Goal: Check status: Check status

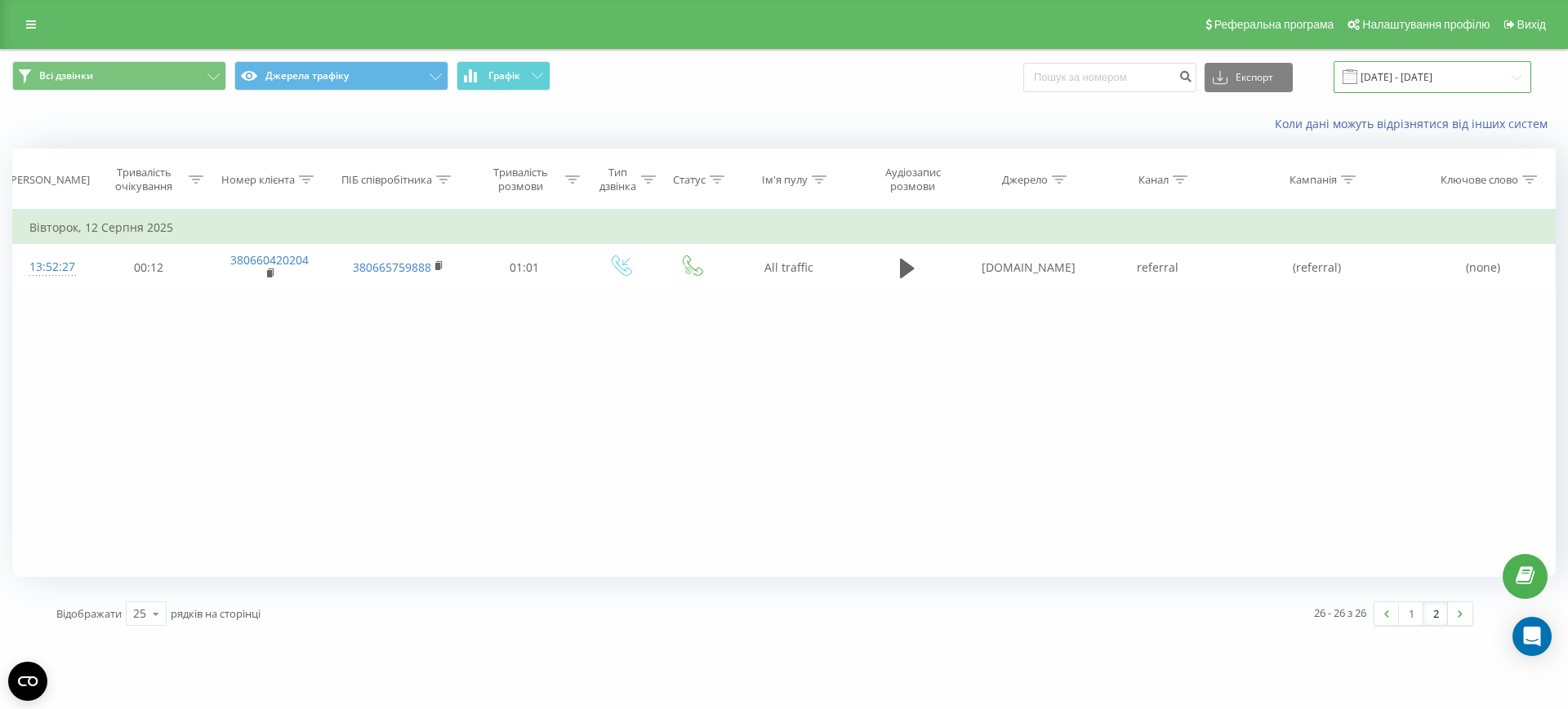
click at [1471, 63] on input "[DATE] - [DATE]" at bounding box center [1432, 77] width 198 height 32
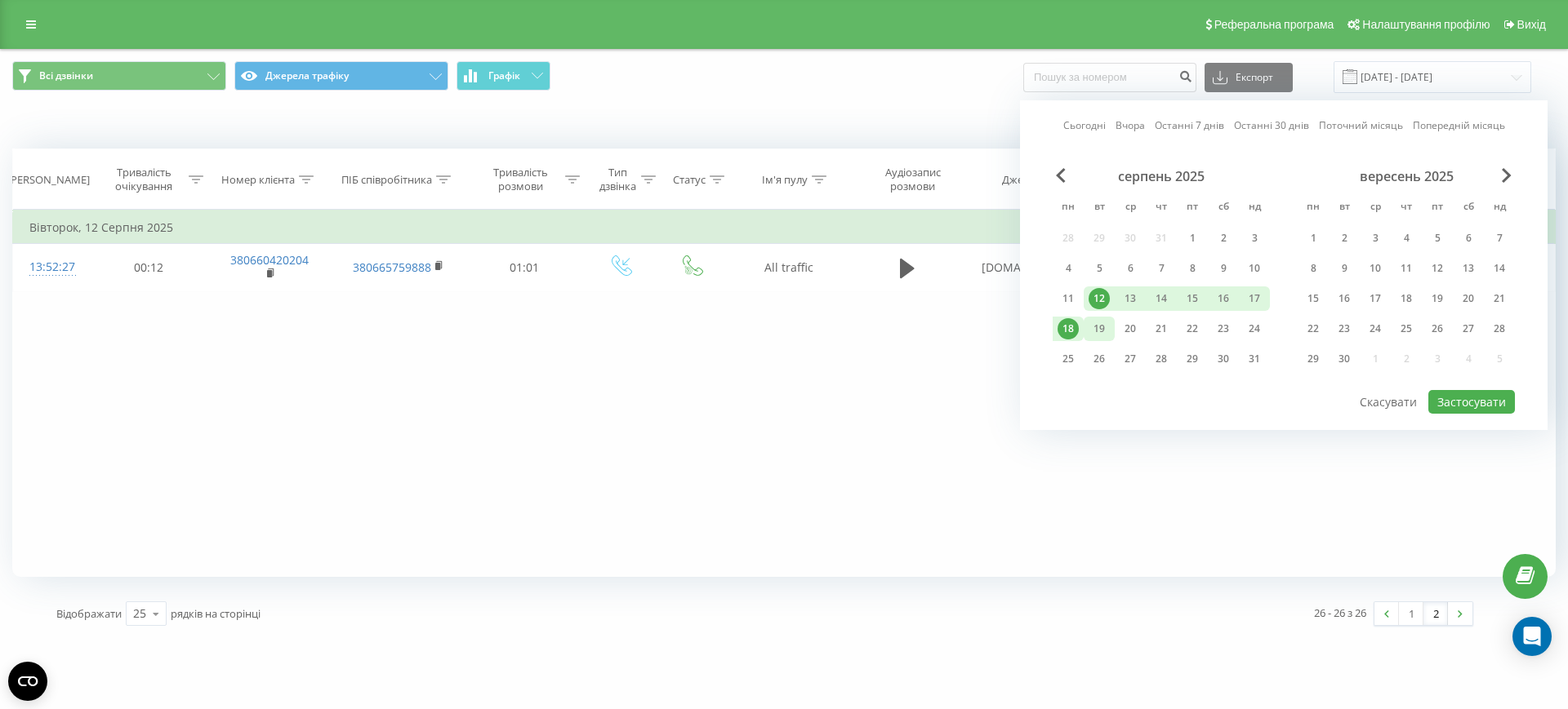
click at [1099, 324] on div "19" at bounding box center [1099, 329] width 21 height 21
click at [1114, 326] on div "19" at bounding box center [1099, 329] width 31 height 25
click at [1126, 331] on div "20" at bounding box center [1130, 329] width 21 height 21
click at [1108, 321] on div "19" at bounding box center [1099, 329] width 21 height 21
click at [1495, 404] on button "Застосувати" at bounding box center [1471, 402] width 87 height 24
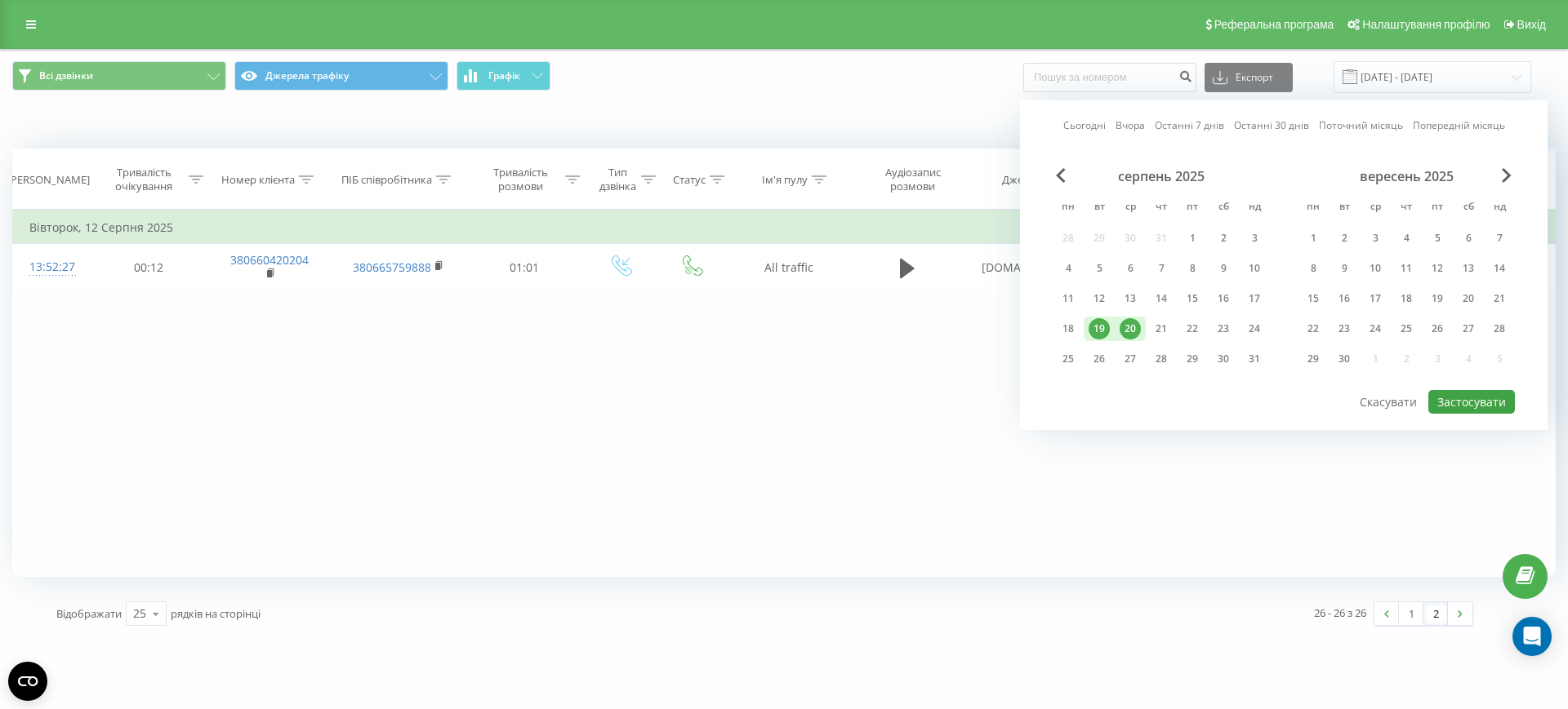
type input "[DATE] - [DATE]"
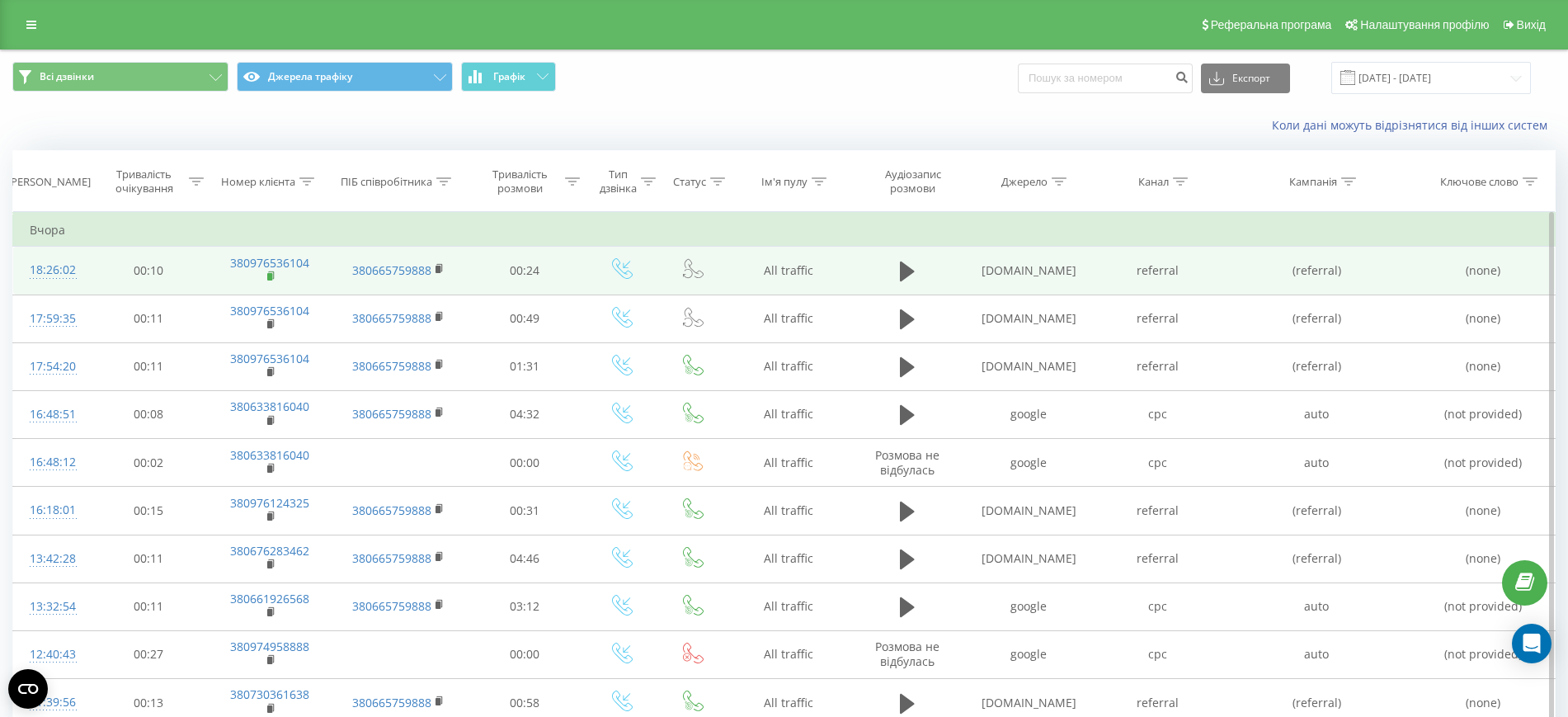
click at [272, 272] on icon at bounding box center [271, 276] width 9 height 12
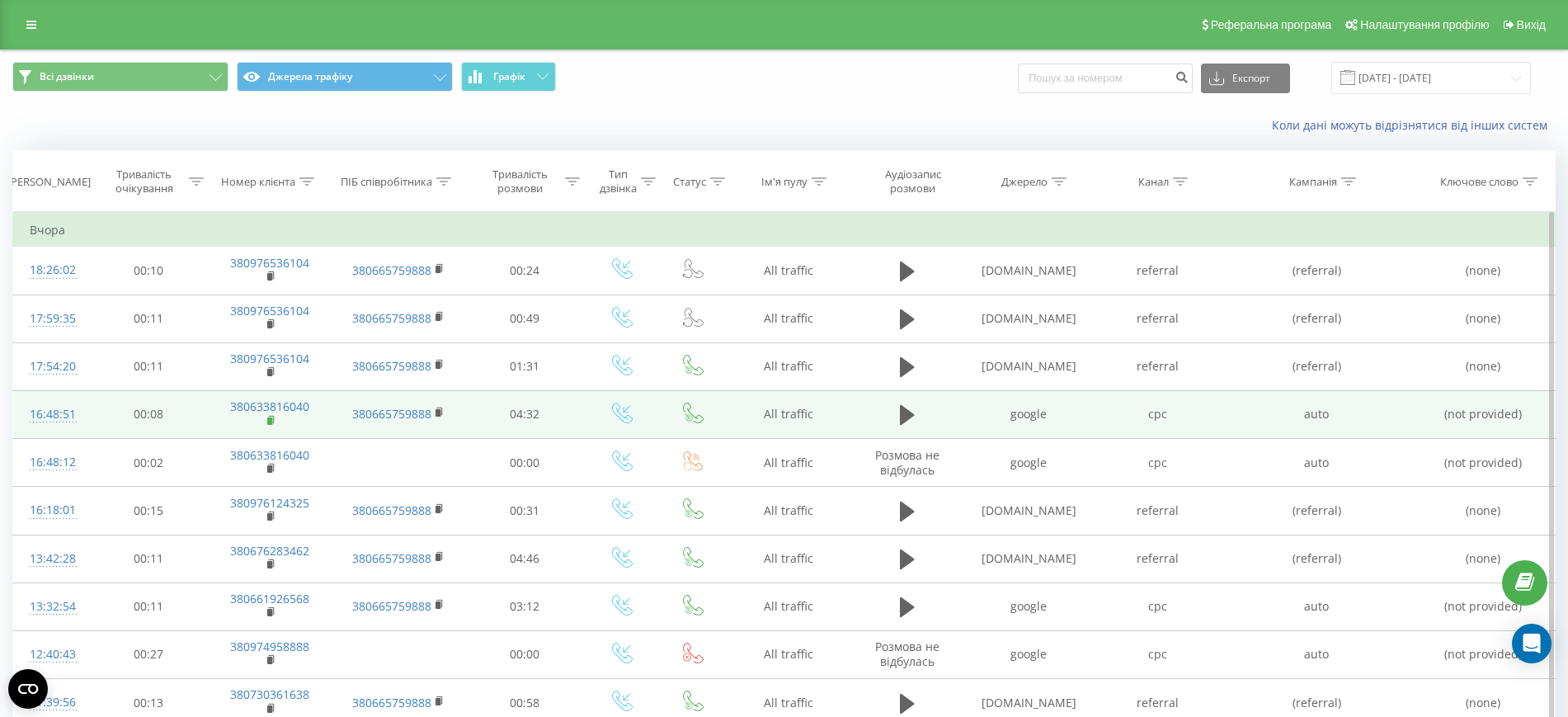
click at [269, 419] on rect at bounding box center [270, 421] width 5 height 7
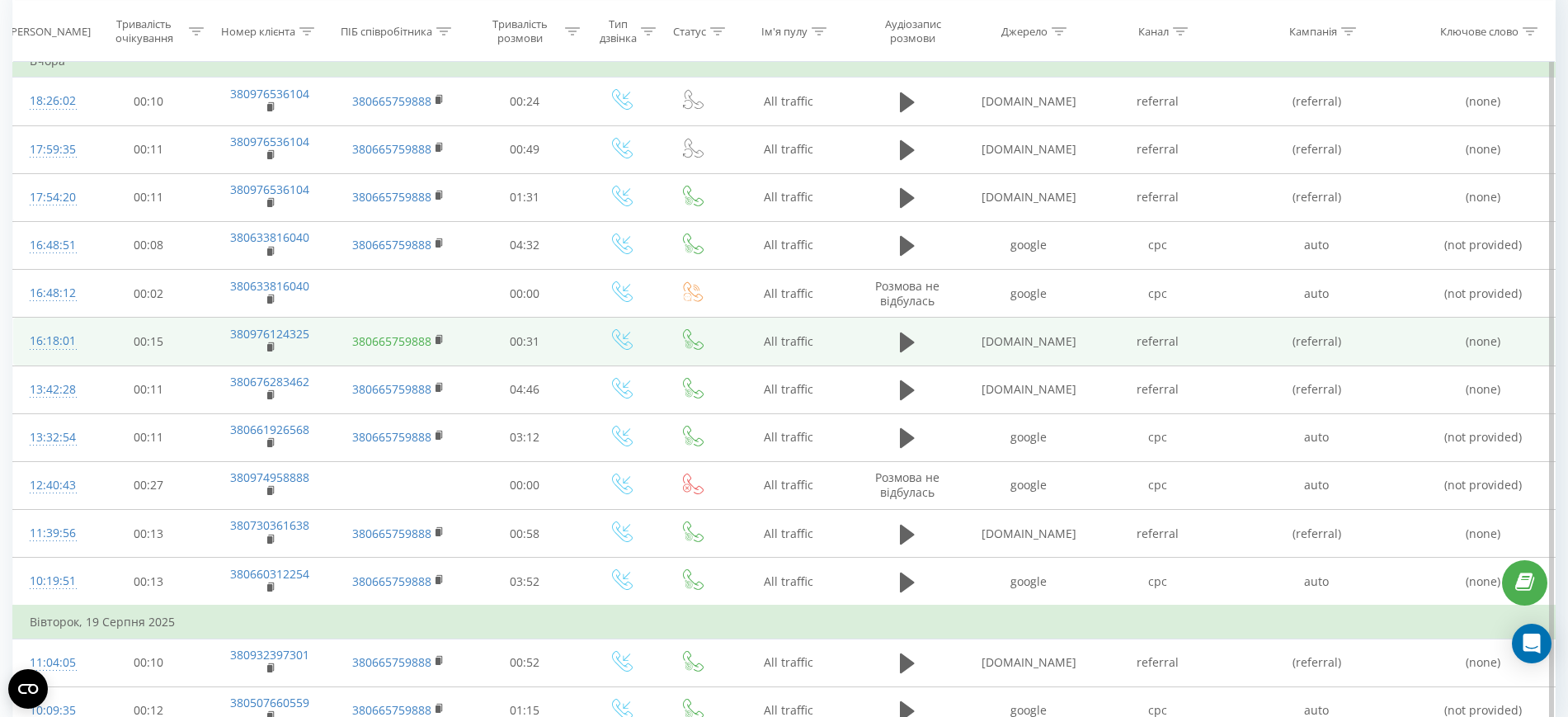
scroll to position [249, 0]
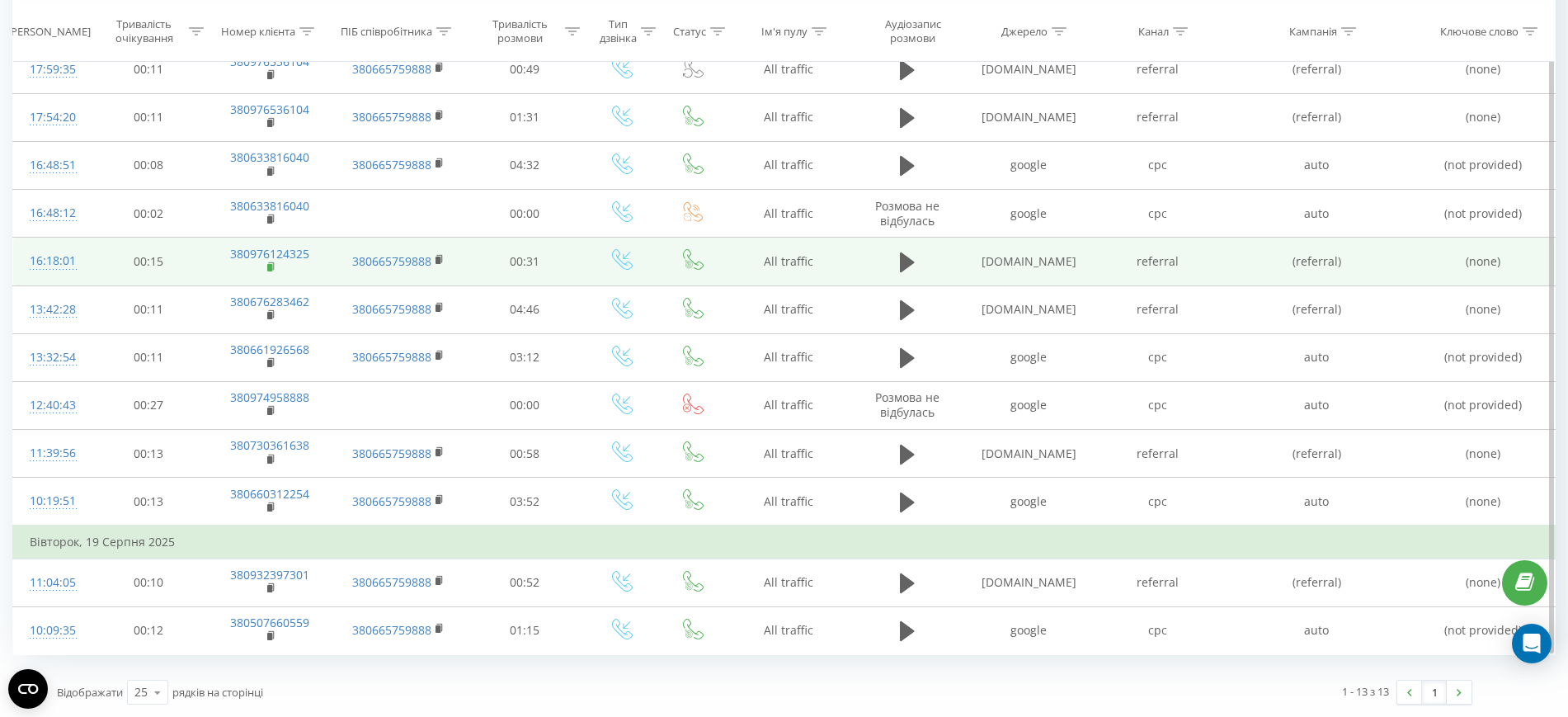
click at [274, 267] on icon at bounding box center [271, 266] width 6 height 7
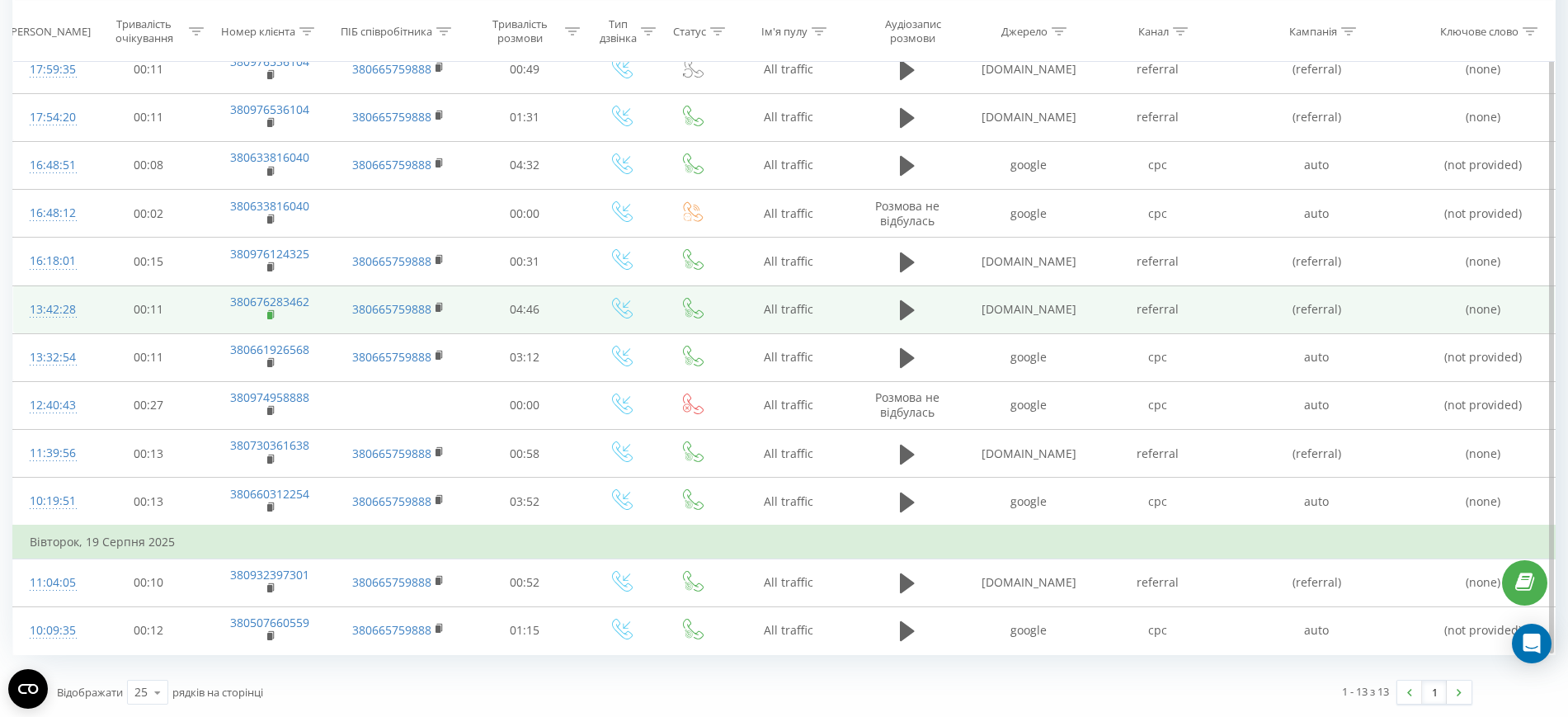
click at [268, 314] on rect at bounding box center [270, 316] width 5 height 7
click at [920, 311] on button at bounding box center [907, 311] width 25 height 25
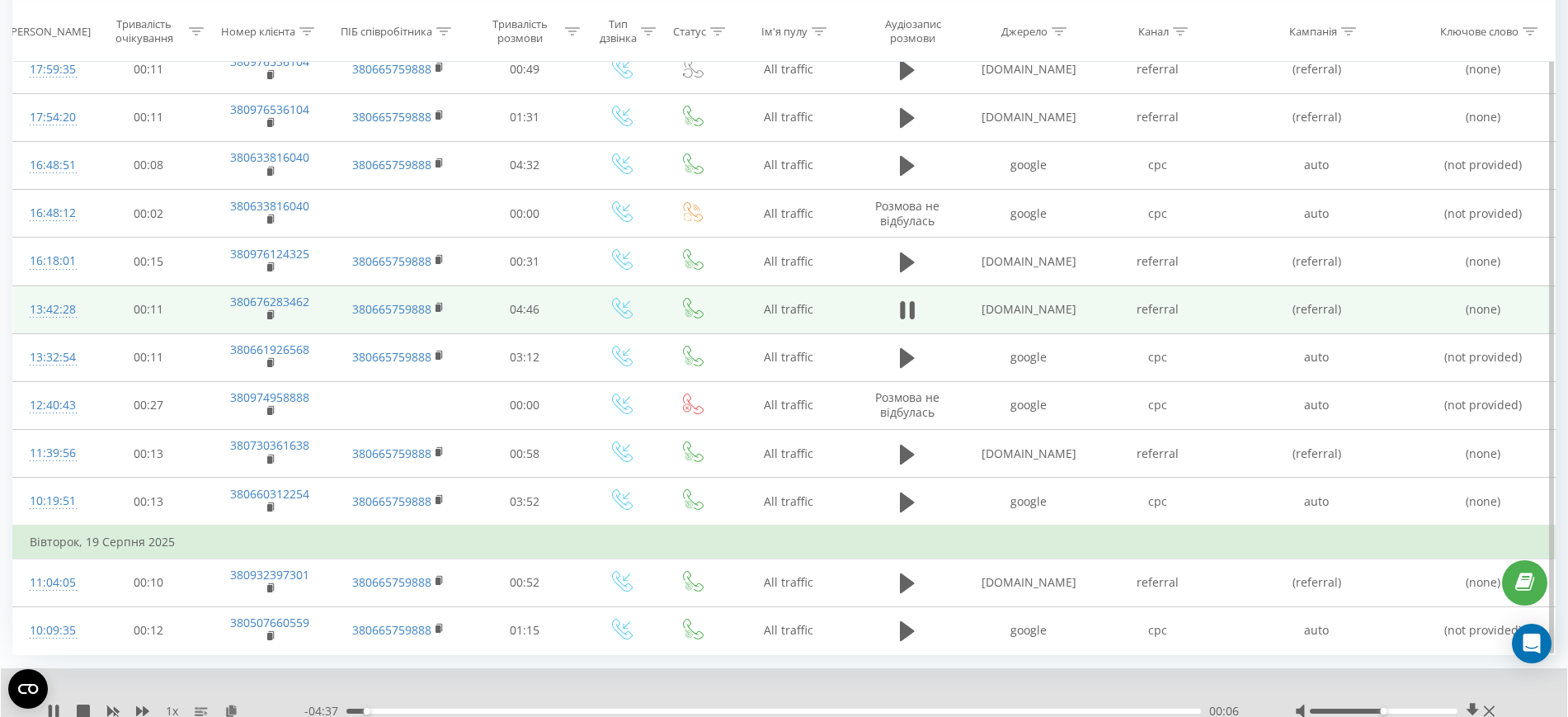
scroll to position [313, 0]
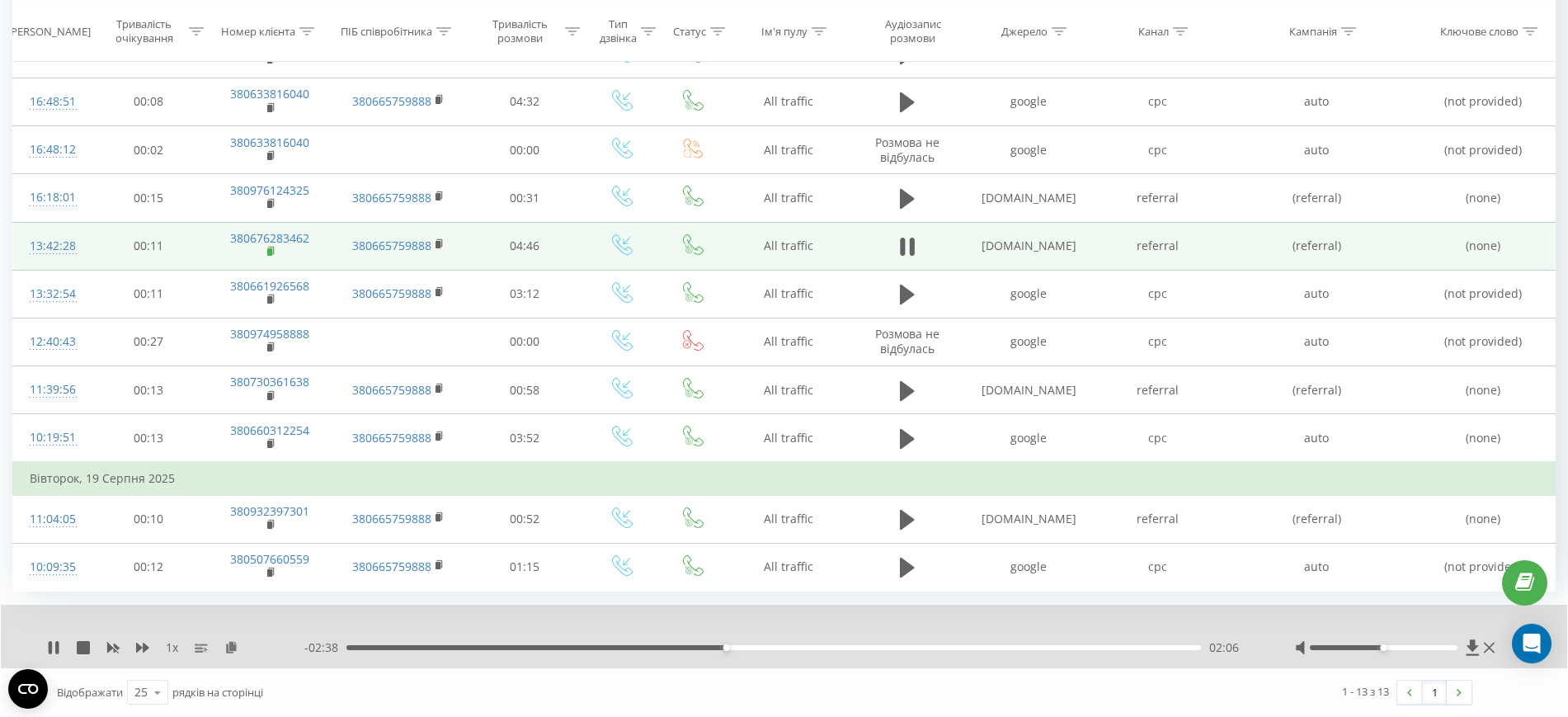
click at [268, 251] on rect at bounding box center [270, 251] width 5 height 7
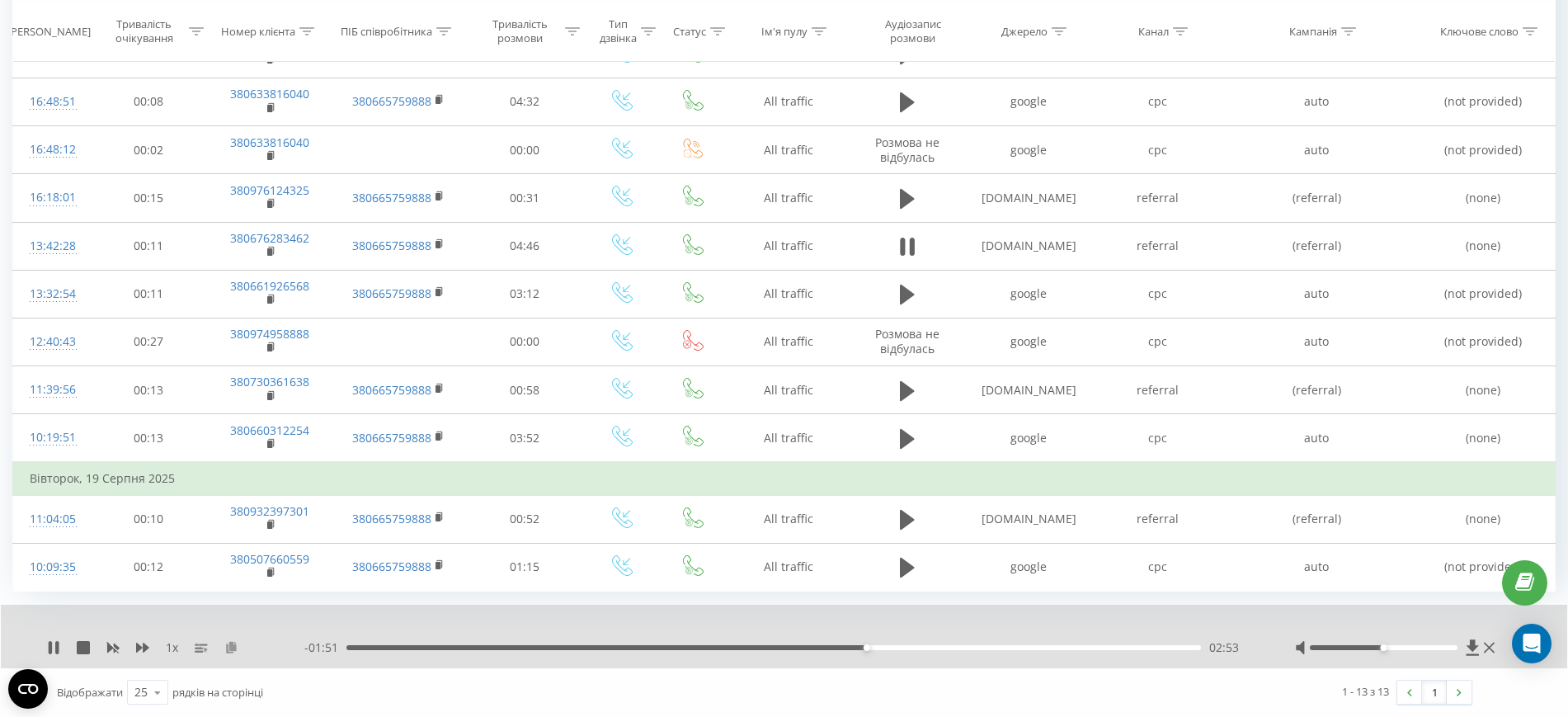
click at [226, 650] on icon at bounding box center [231, 647] width 14 height 12
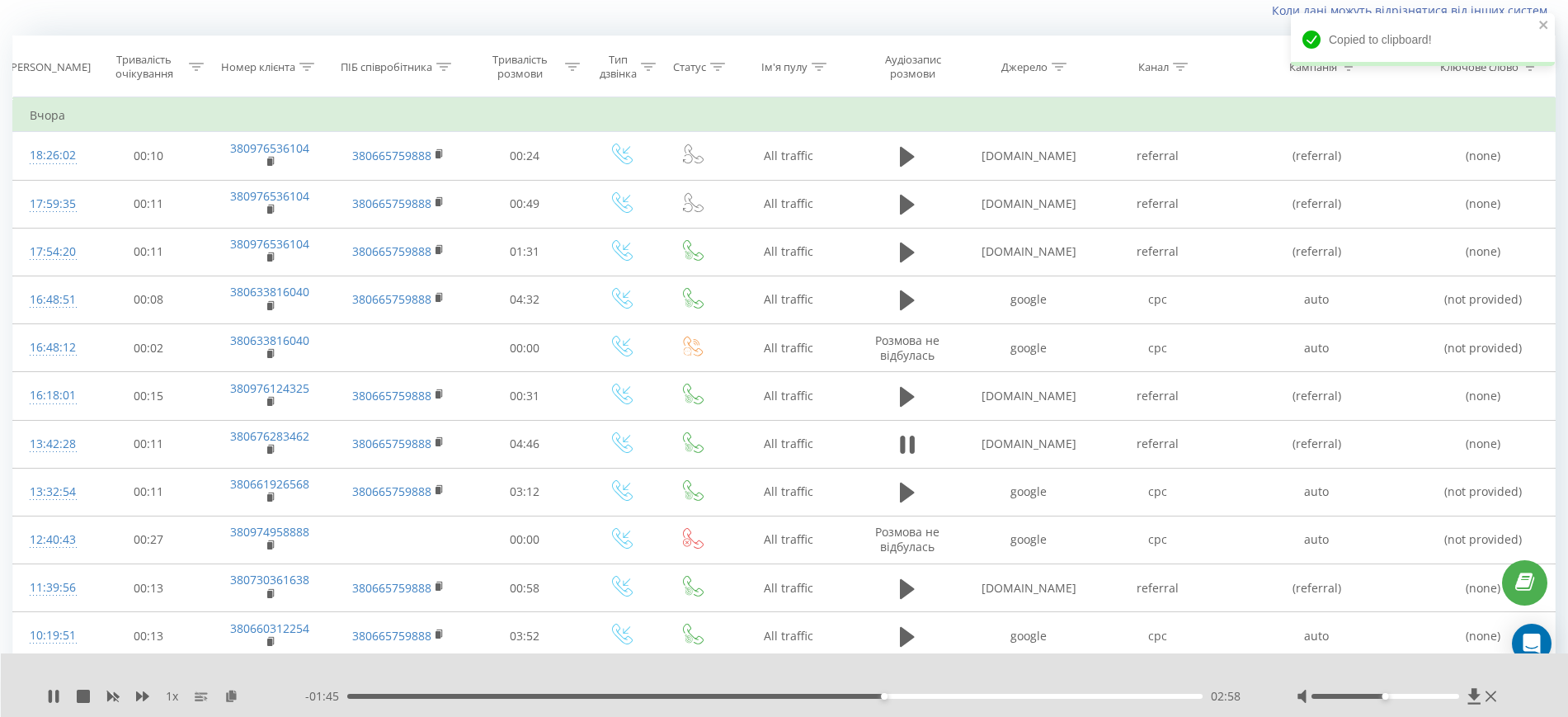
scroll to position [114, 0]
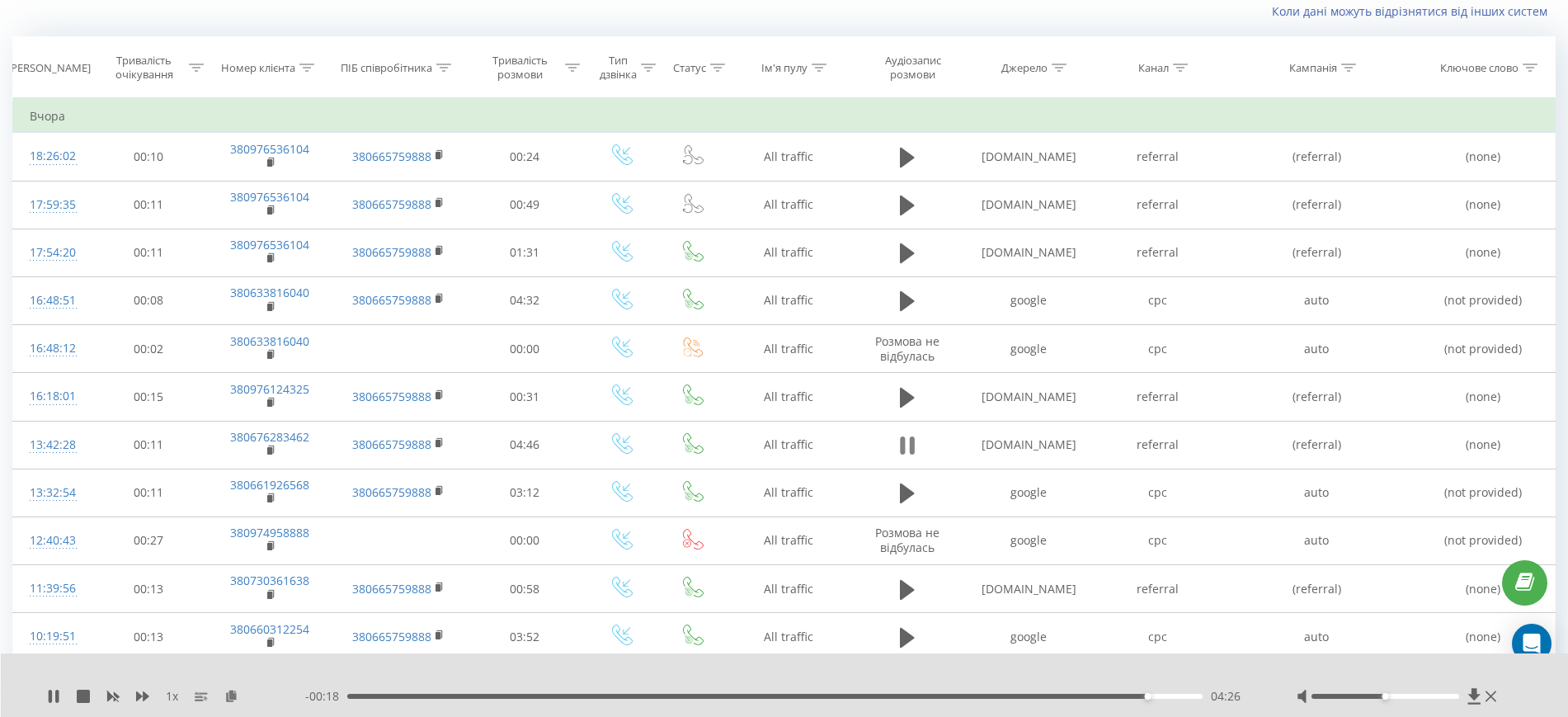
click at [905, 449] on icon at bounding box center [903, 446] width 5 height 18
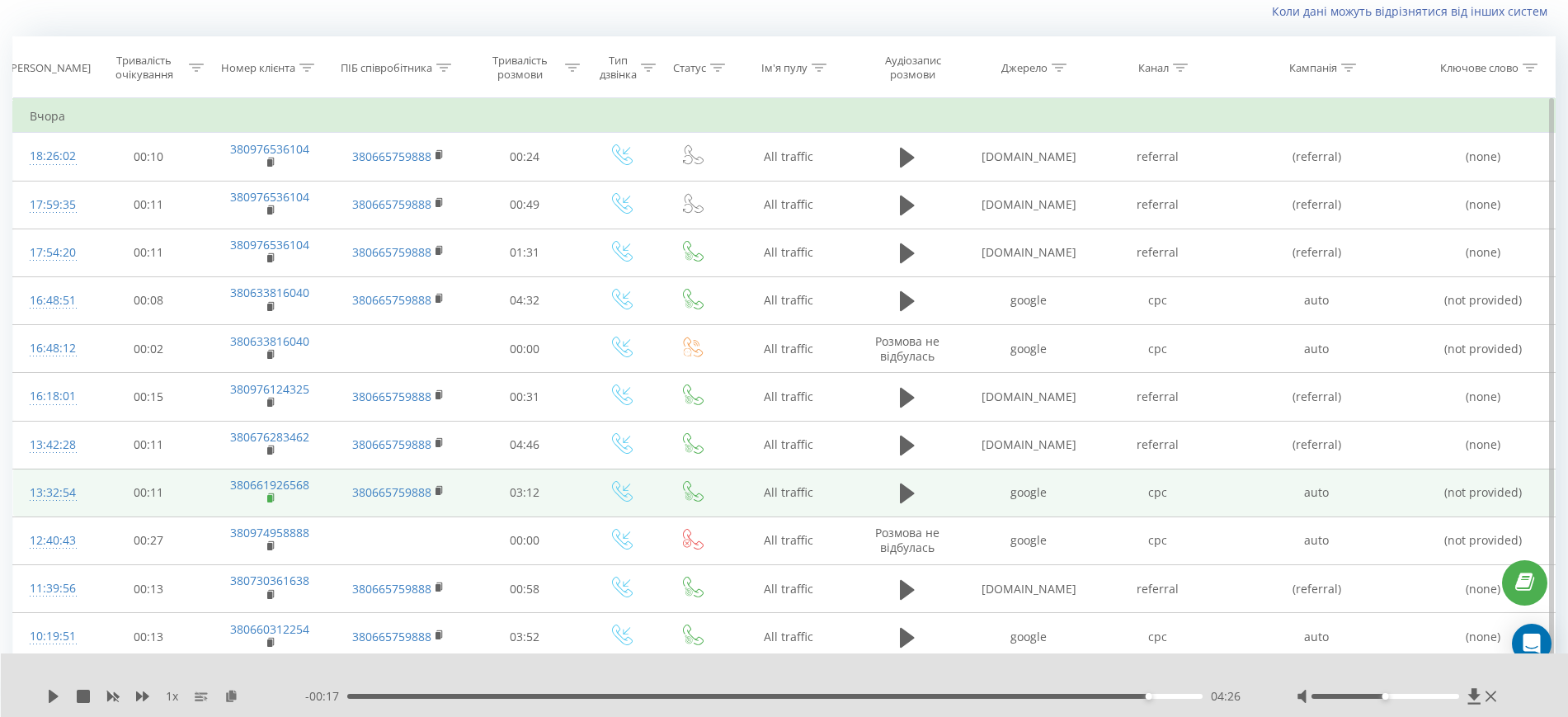
click at [270, 500] on rect at bounding box center [270, 499] width 5 height 7
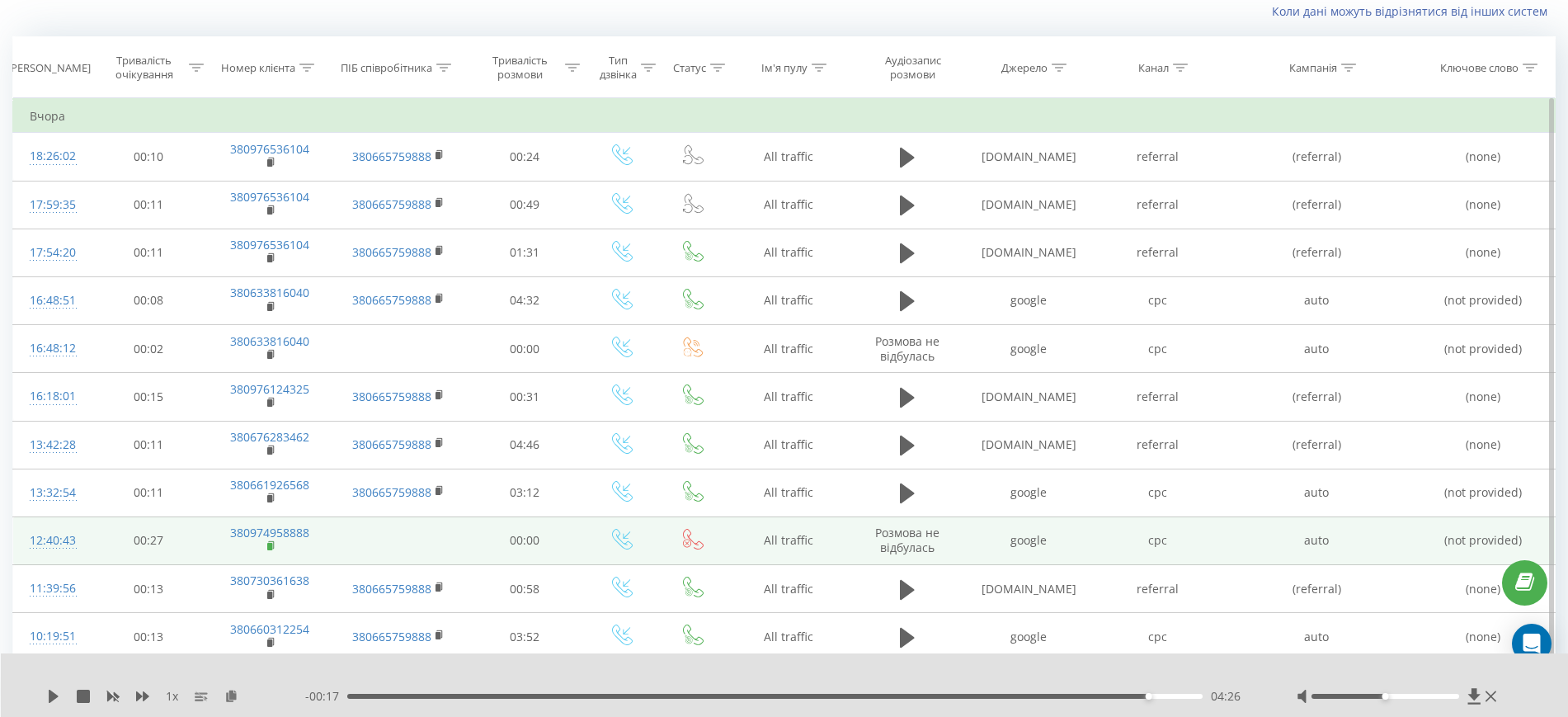
click at [270, 545] on rect at bounding box center [270, 546] width 5 height 7
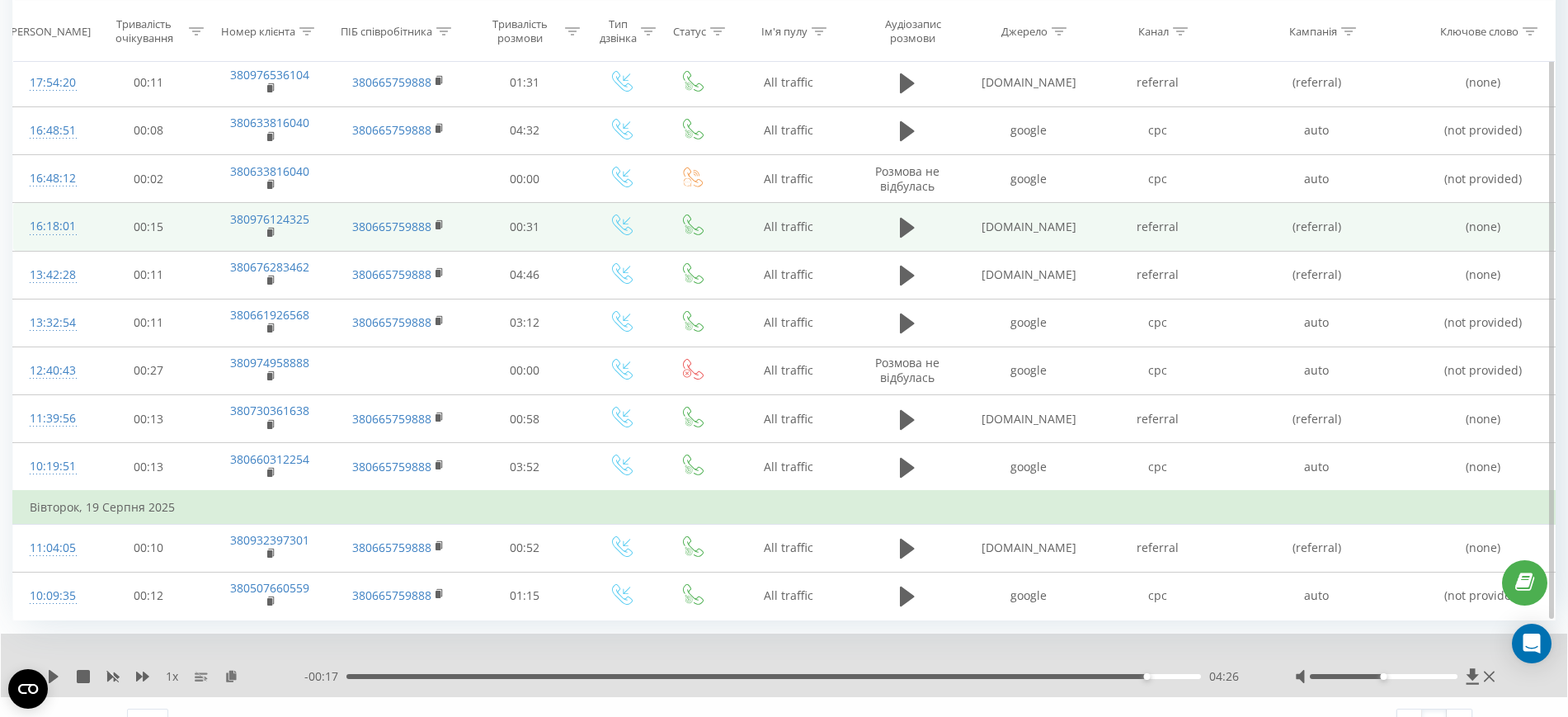
scroll to position [309, 0]
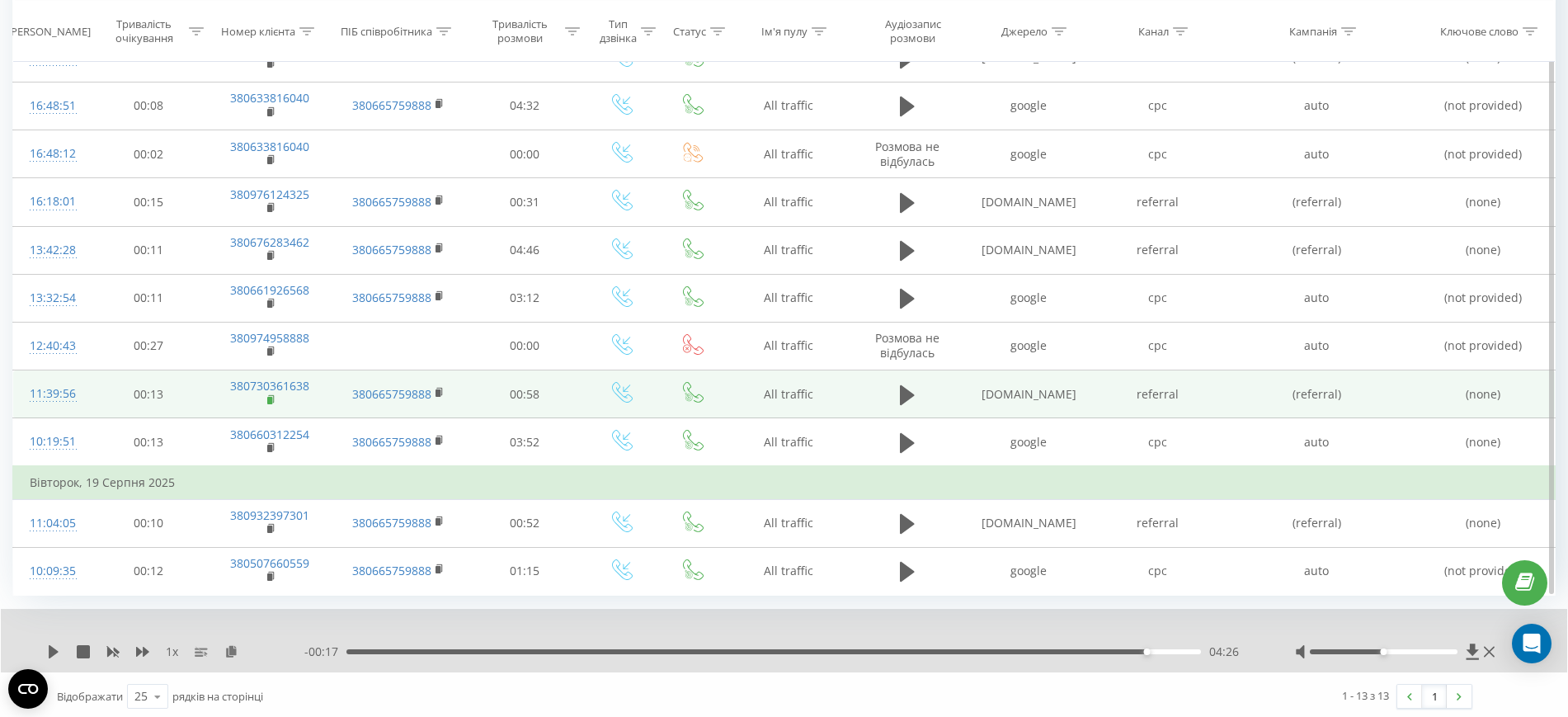
click at [272, 399] on rect at bounding box center [270, 401] width 5 height 7
click at [270, 397] on rect at bounding box center [270, 401] width 5 height 7
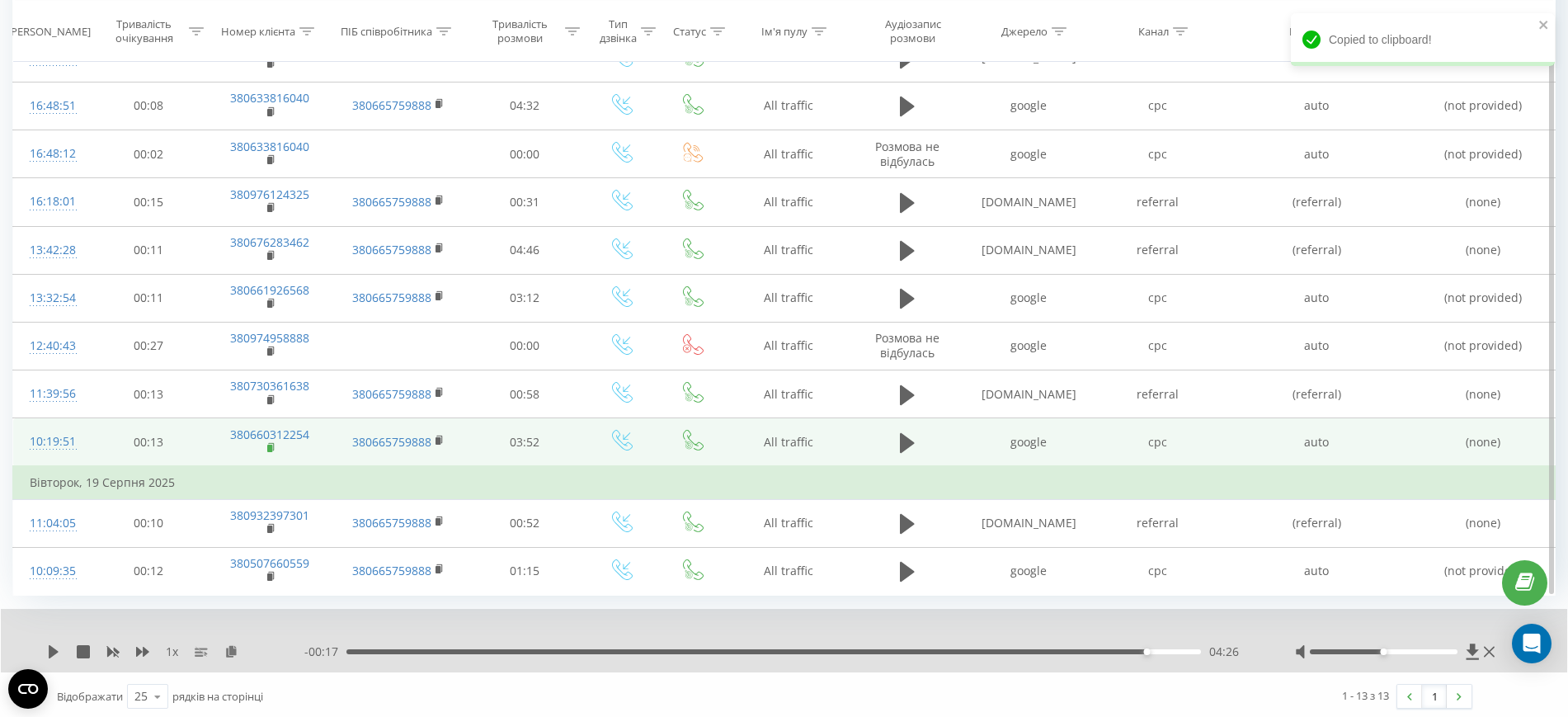
click at [267, 443] on icon at bounding box center [271, 448] width 9 height 12
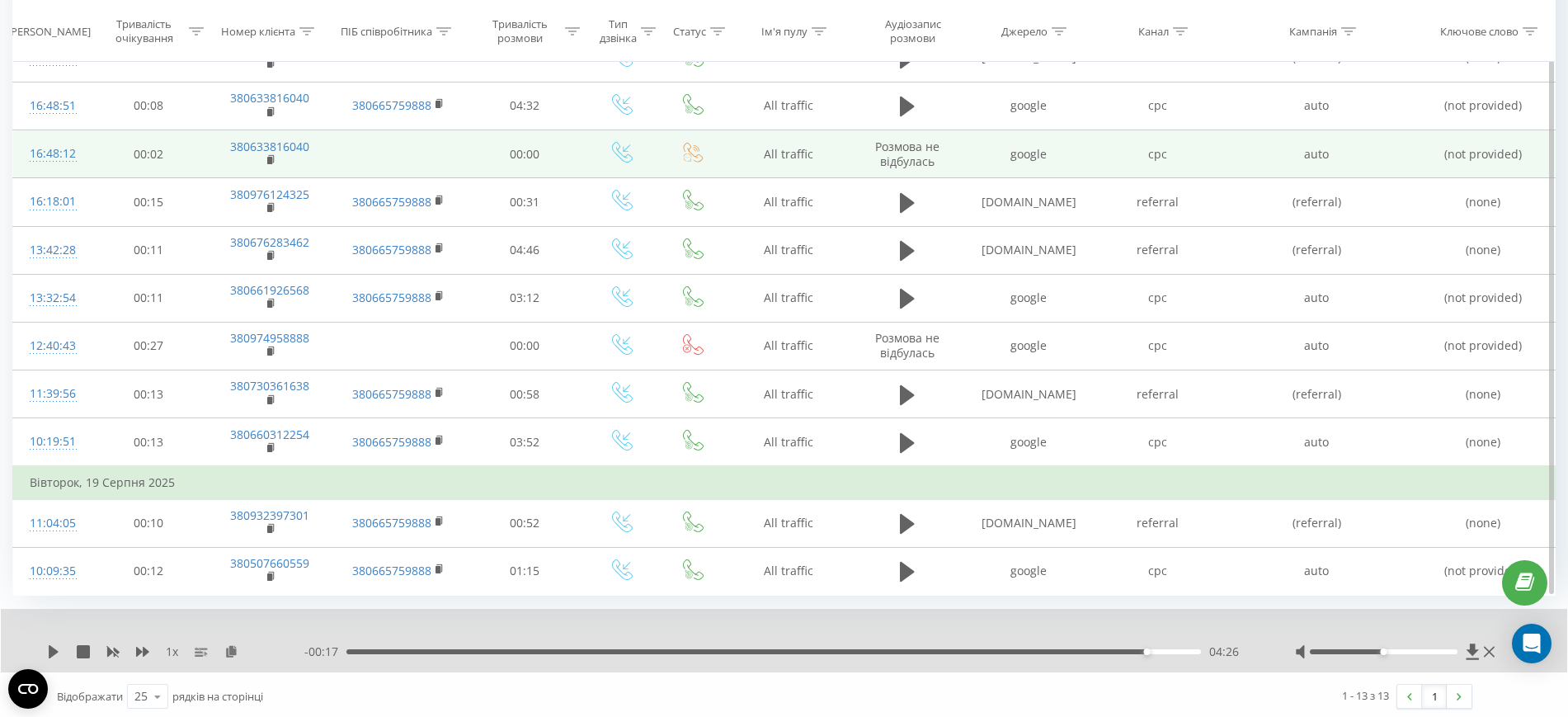
scroll to position [313, 0]
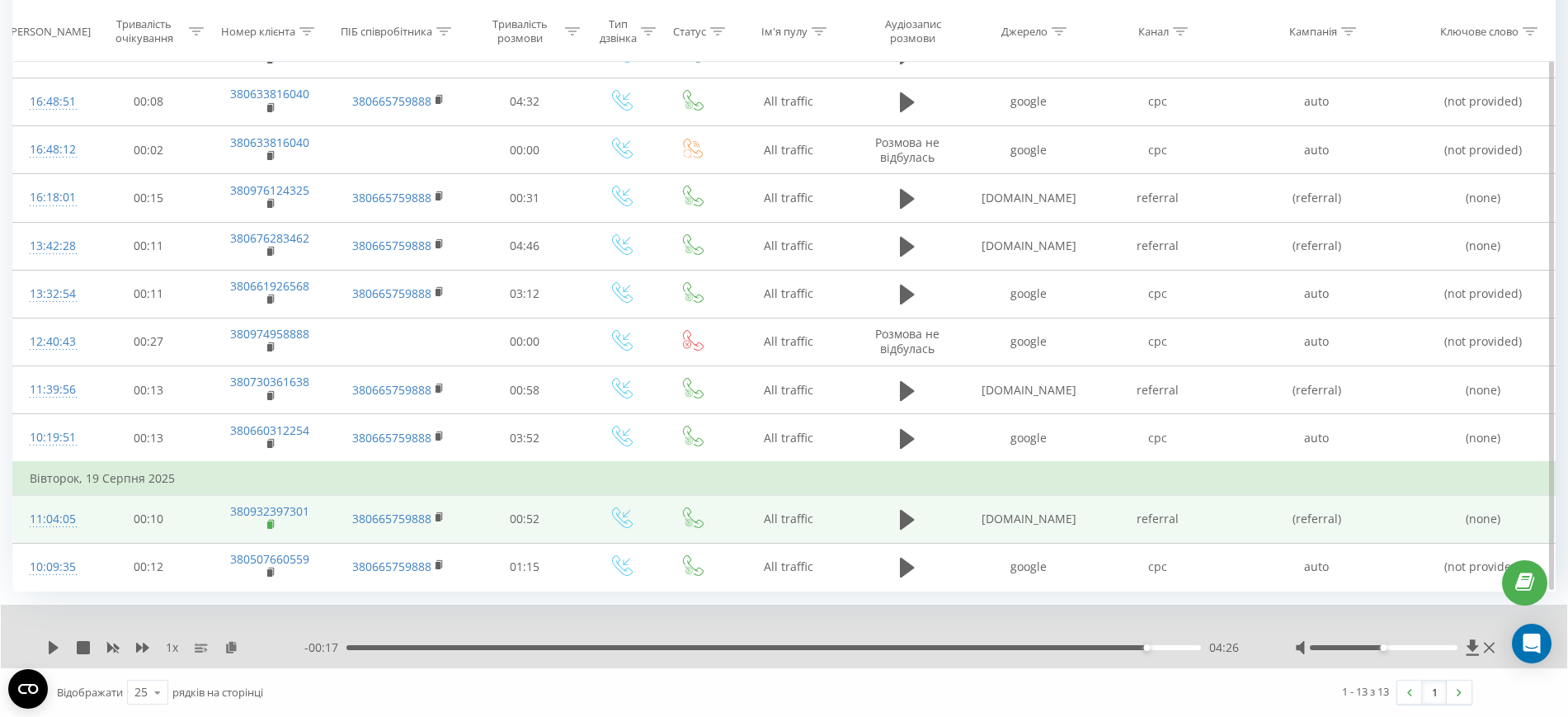
click at [270, 523] on rect at bounding box center [270, 525] width 5 height 7
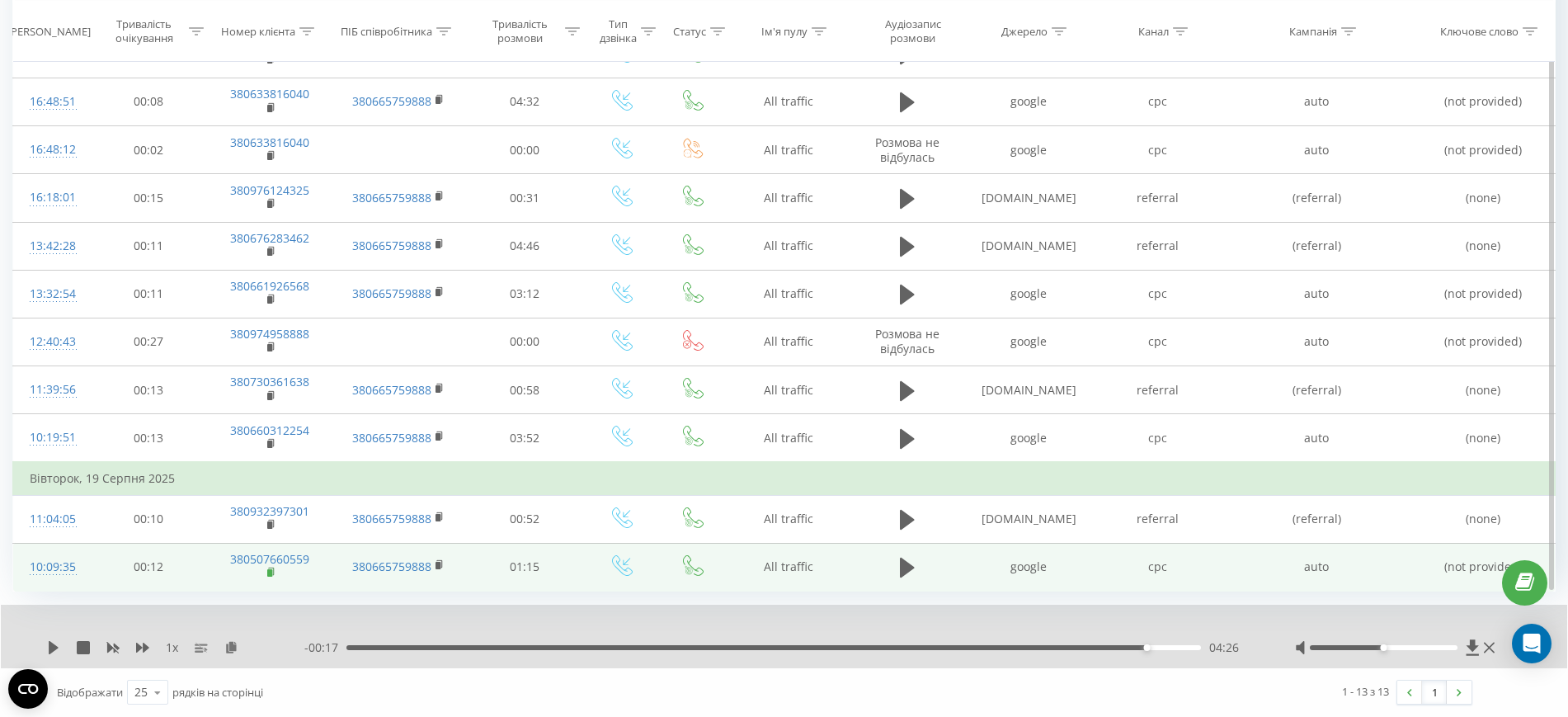
click at [271, 571] on rect at bounding box center [270, 573] width 5 height 7
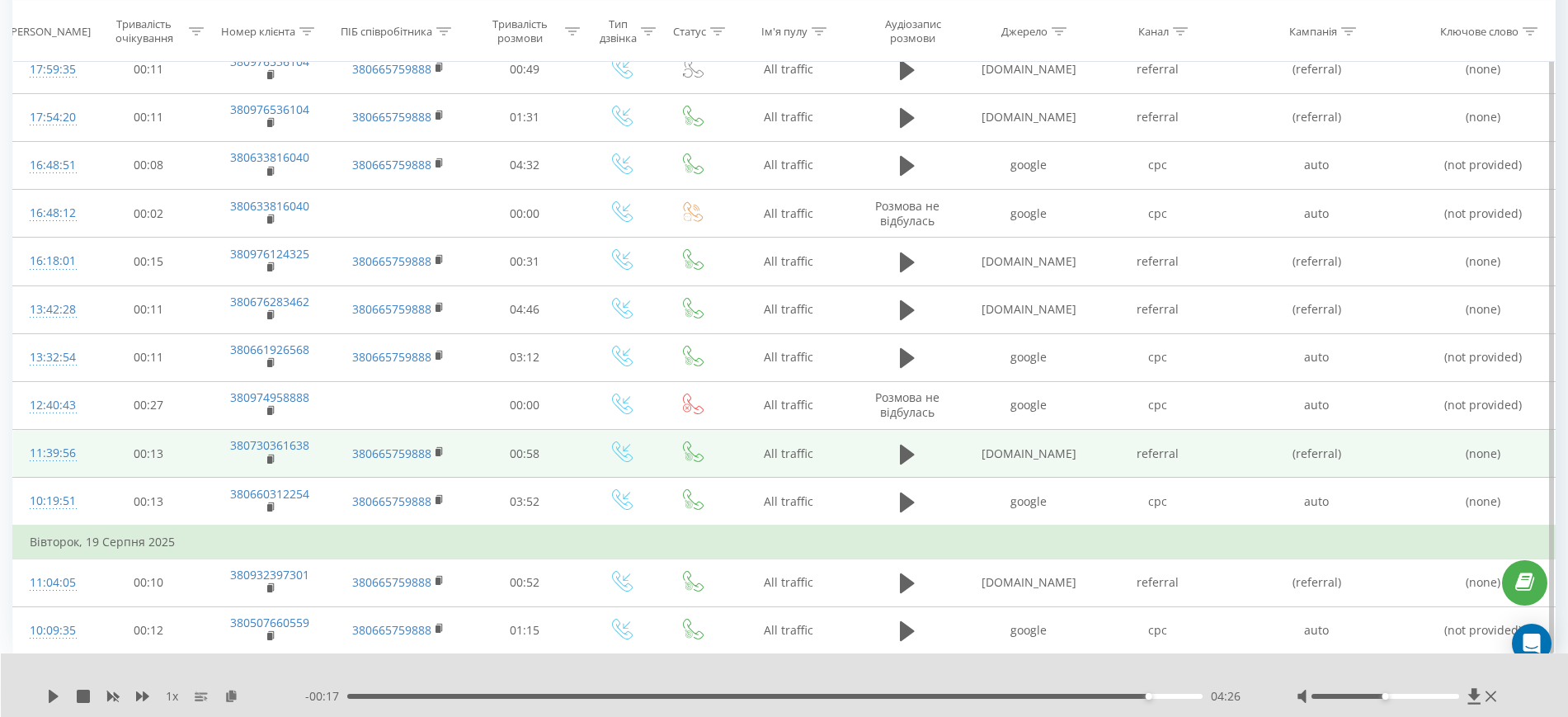
scroll to position [0, 0]
